Goal: Task Accomplishment & Management: Use online tool/utility

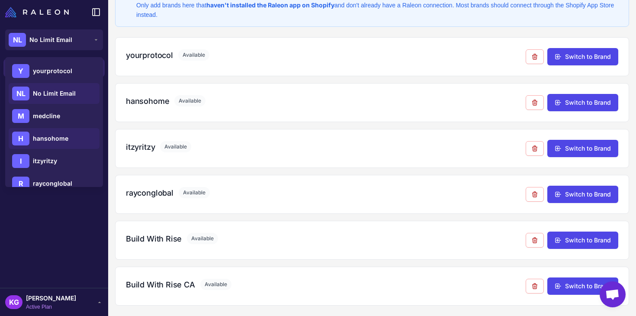
scroll to position [57, 0]
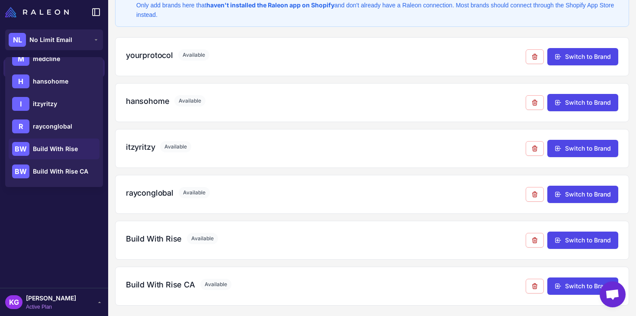
click at [64, 150] on span "Build With Rise" at bounding box center [55, 149] width 45 height 10
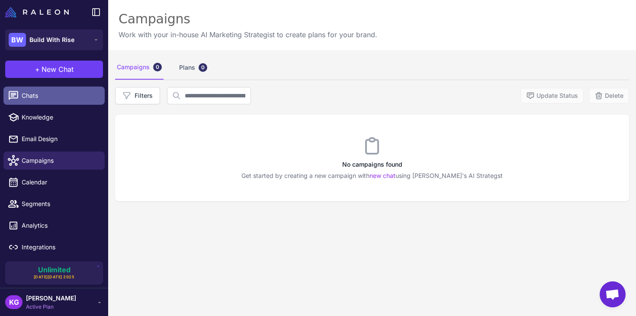
click at [45, 101] on link "Chats" at bounding box center [53, 96] width 101 height 18
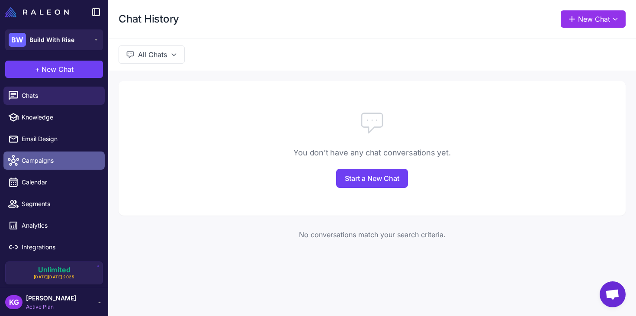
click at [64, 157] on span "Campaigns" at bounding box center [60, 161] width 76 height 10
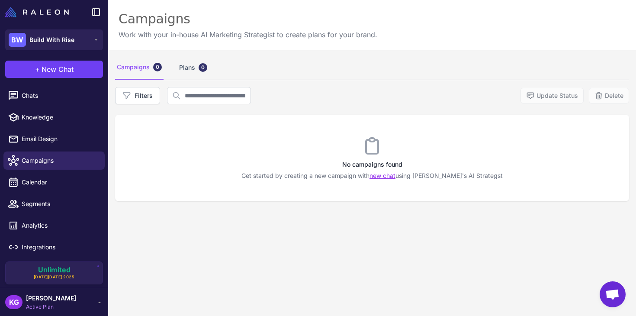
click at [396, 176] on link "new chat" at bounding box center [383, 175] width 26 height 7
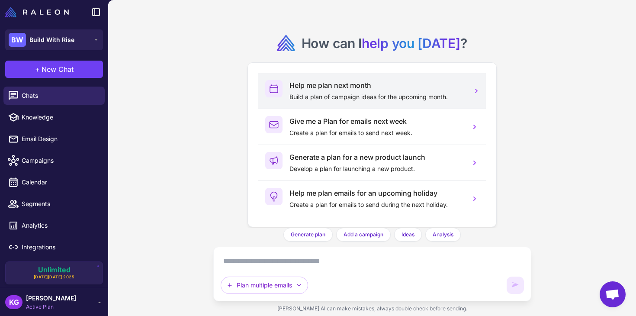
click at [347, 90] on h3 "Help me plan next month" at bounding box center [377, 85] width 174 height 10
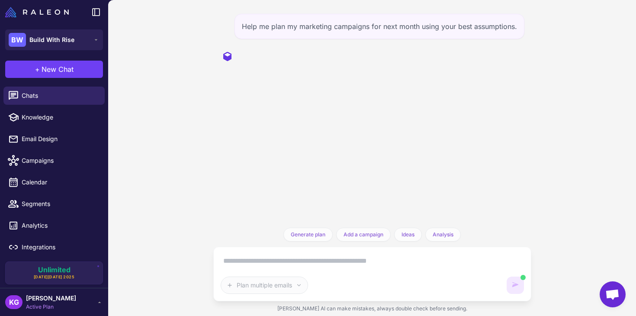
click at [260, 265] on textarea at bounding box center [372, 261] width 303 height 14
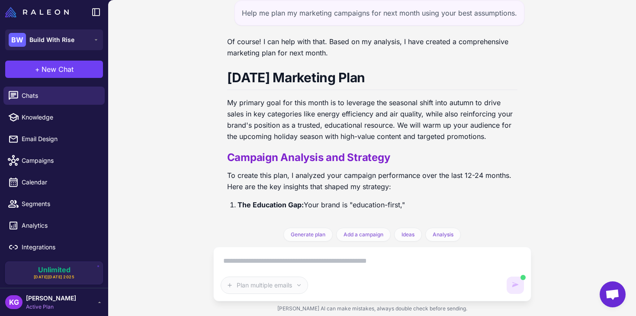
scroll to position [36, 0]
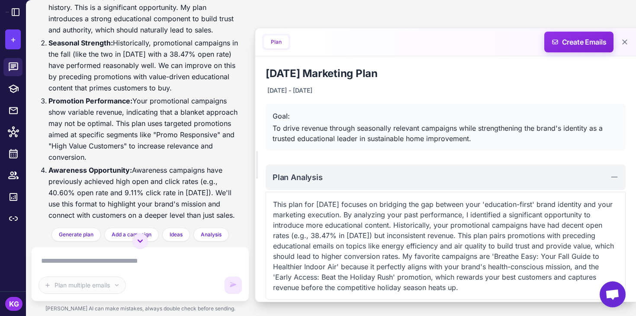
scroll to position [275, 0]
click at [196, 155] on li "Promotion Performance: Your promotional campaigns show variable revenue, indica…" at bounding box center [145, 128] width 194 height 68
